Goal: Task Accomplishment & Management: Manage account settings

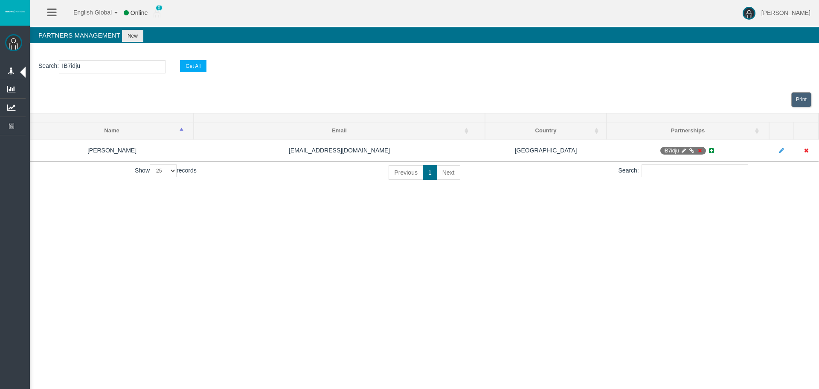
select select "25"
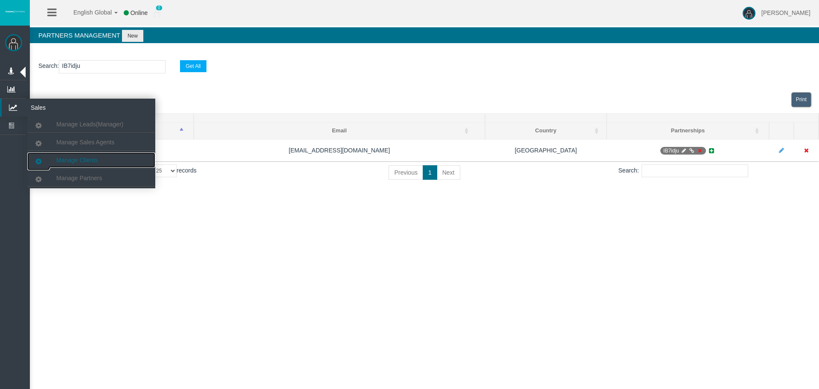
click at [92, 162] on span "Manage Clients" at bounding box center [76, 160] width 41 height 7
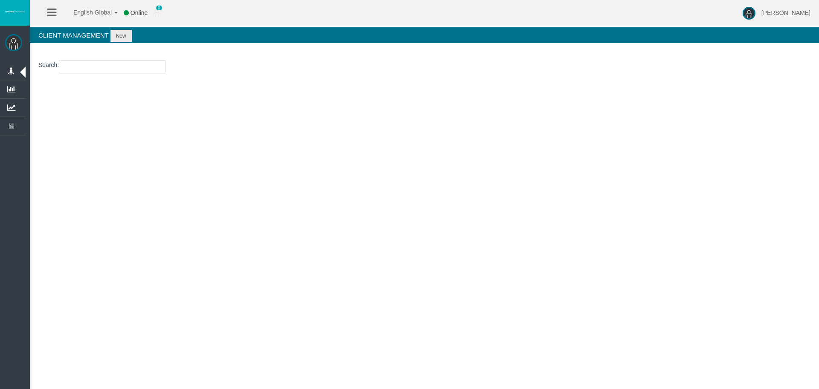
click at [100, 219] on div "English Global 简体中文 English Global 日本語 한국어 Online 0 Loizos Matthaiou Help Log O…" at bounding box center [409, 194] width 819 height 389
click at [115, 64] on input "number" at bounding box center [112, 66] width 107 height 13
paste input "21146657"
type input "21146657"
click at [122, 35] on button "New" at bounding box center [120, 36] width 21 height 12
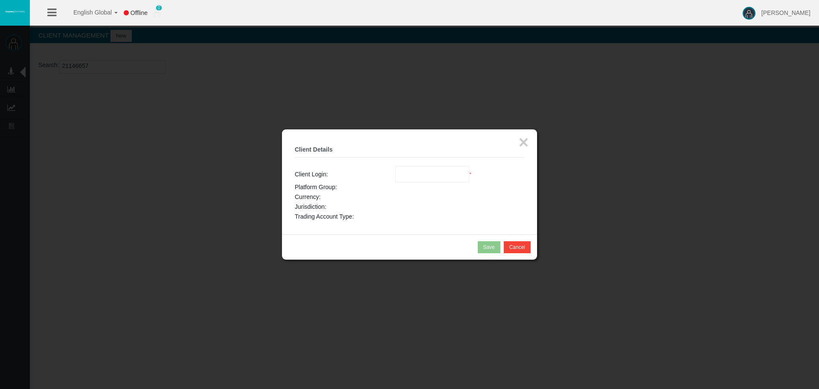
click at [410, 169] on input "text" at bounding box center [432, 173] width 73 height 15
paste input "21146657"
type input "21146657"
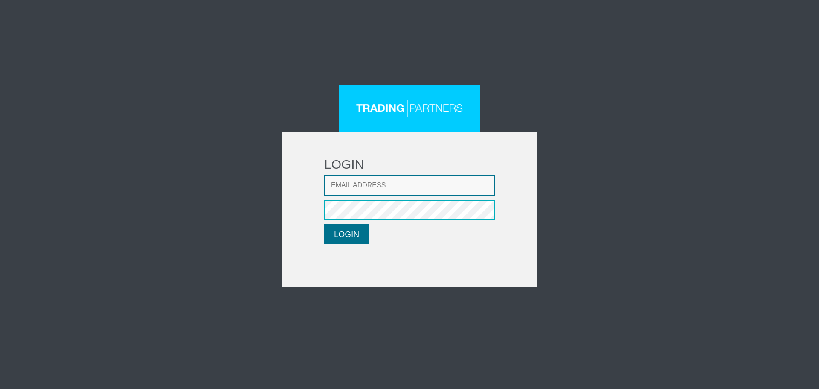
type input "LMatthaiou@fxcess.com"
click at [365, 244] on button "LOGIN" at bounding box center [346, 234] width 45 height 20
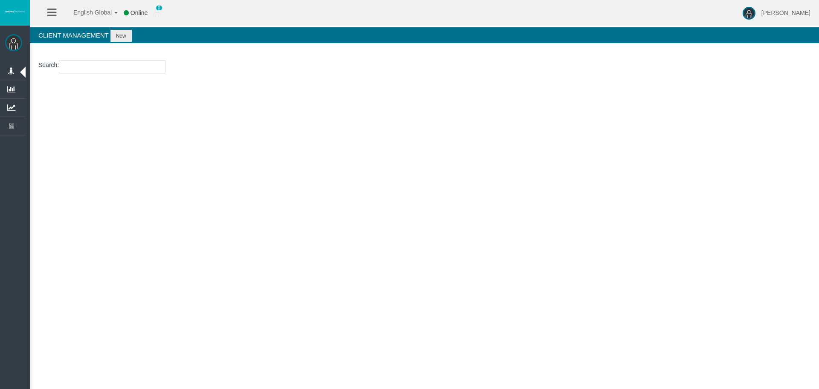
drag, startPoint x: 140, startPoint y: 76, endPoint x: 140, endPoint y: 71, distance: 5.1
click at [140, 74] on section "Search :" at bounding box center [424, 69] width 789 height 35
click at [140, 69] on input "number" at bounding box center [112, 66] width 107 height 13
paste input "21146657"
type input "21146657"
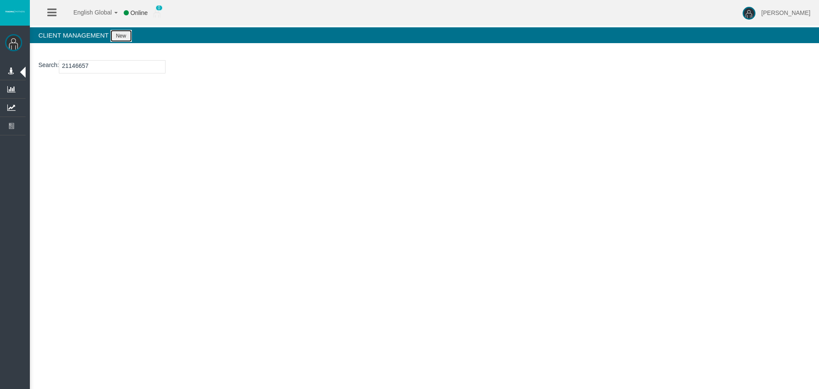
click at [120, 36] on button "New" at bounding box center [120, 36] width 21 height 12
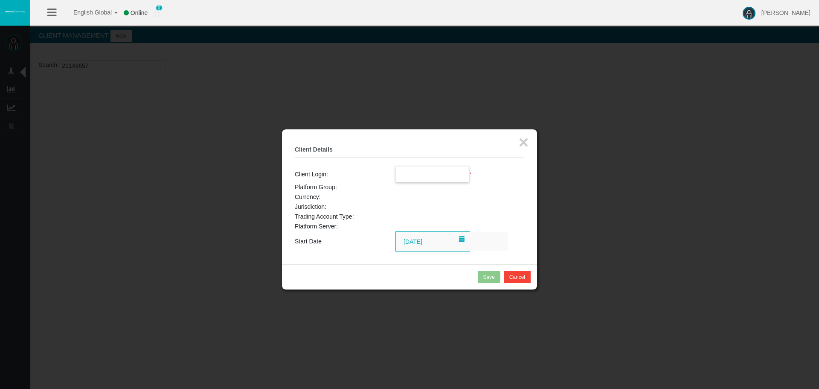
click at [437, 176] on input "text" at bounding box center [432, 173] width 73 height 15
paste input "21146657"
click at [419, 189] on span "21146657" at bounding box center [414, 189] width 26 height 7
type input "21146657"
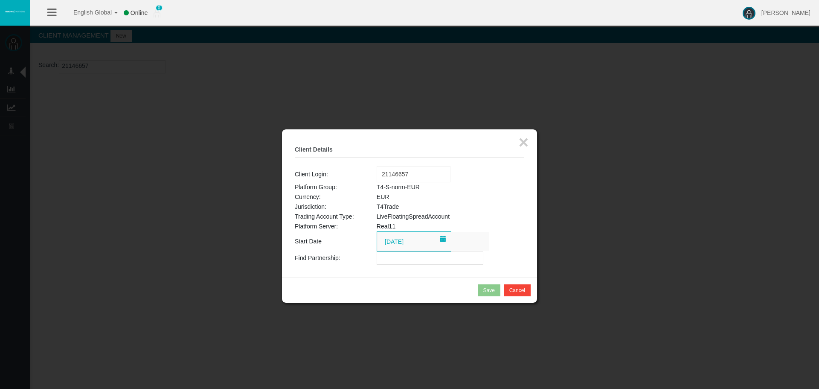
click at [410, 267] on div "× Client Details Client Login: Loading... 21146657 Platform Group: T4-S-norm-EU…" at bounding box center [409, 203] width 255 height 148
click at [411, 260] on input "text" at bounding box center [430, 257] width 107 height 13
paste input "IBh0k8w"
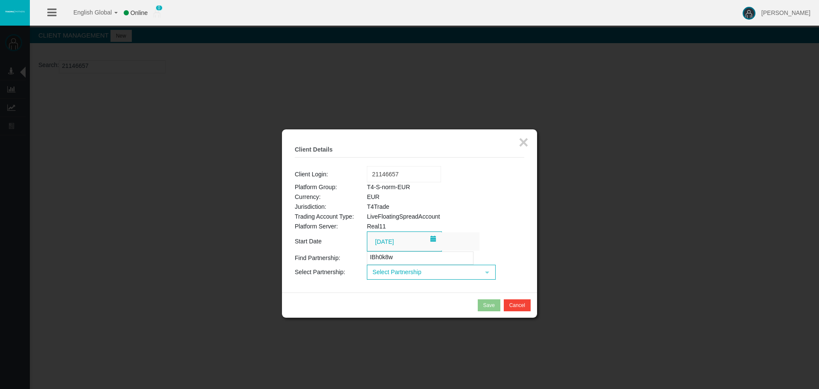
type input "IBh0k8w"
click at [431, 275] on span "Select Partnership" at bounding box center [424, 271] width 112 height 13
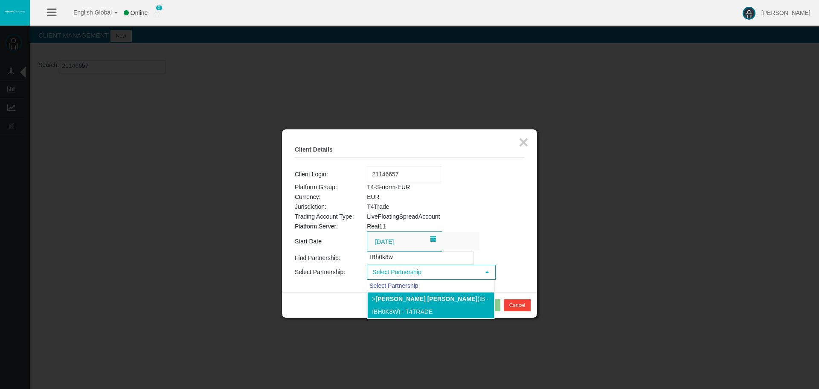
click at [420, 303] on li "> [PERSON_NAME] [PERSON_NAME] (IB - IBh0k8w) - T4Trade" at bounding box center [430, 305] width 127 height 26
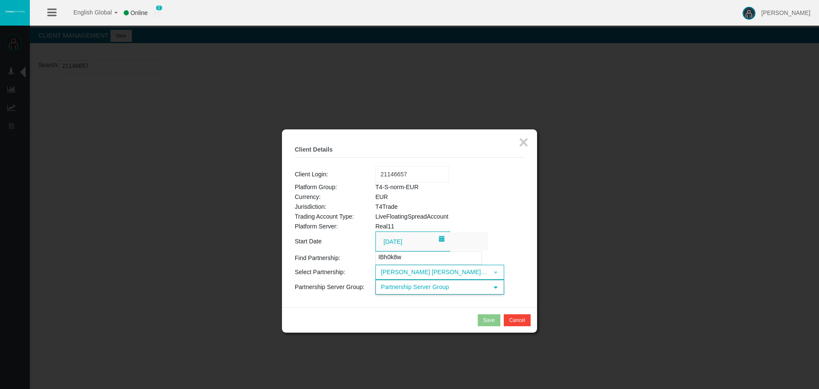
click at [428, 286] on span "Partnership Server Group" at bounding box center [432, 286] width 112 height 13
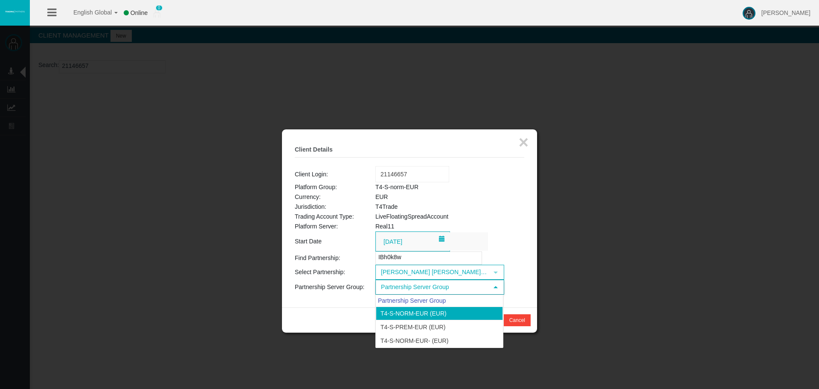
click at [445, 314] on li "T4-S-norm-EUR (EUR)" at bounding box center [439, 313] width 127 height 14
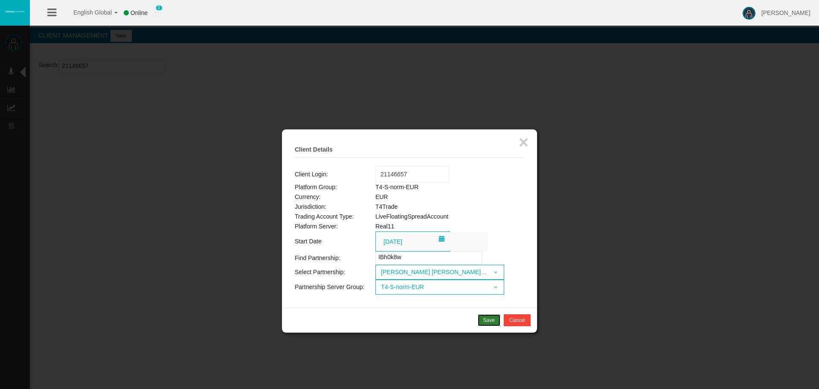
drag, startPoint x: 480, startPoint y: 318, endPoint x: 14, endPoint y: 218, distance: 476.5
click at [480, 318] on button "Save" at bounding box center [489, 320] width 23 height 12
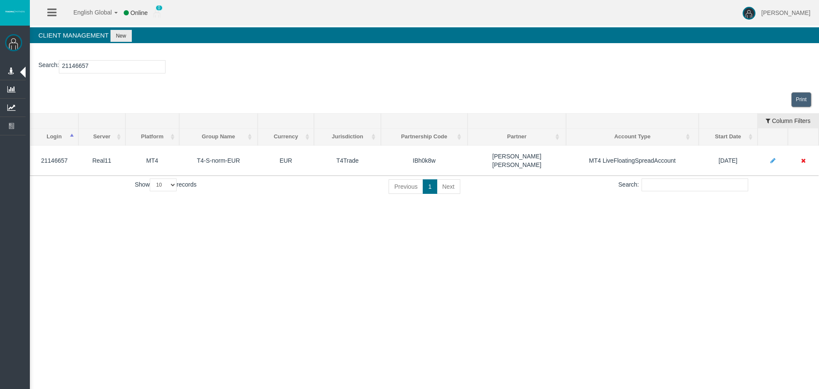
click at [105, 61] on input "21146657" at bounding box center [112, 66] width 107 height 13
paste input "6100741"
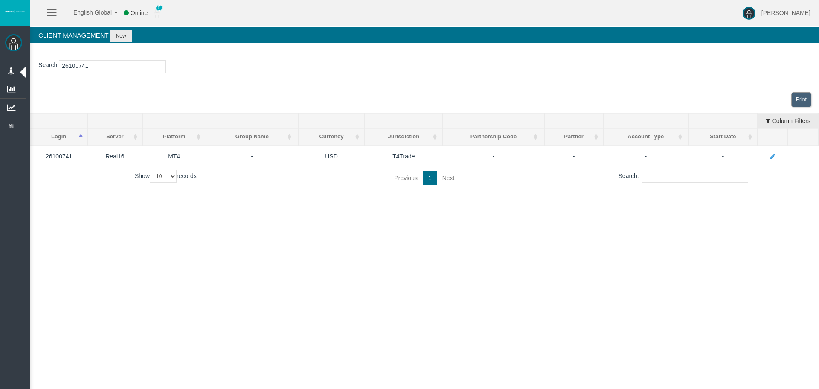
type input "26100741"
